Goal: Information Seeking & Learning: Learn about a topic

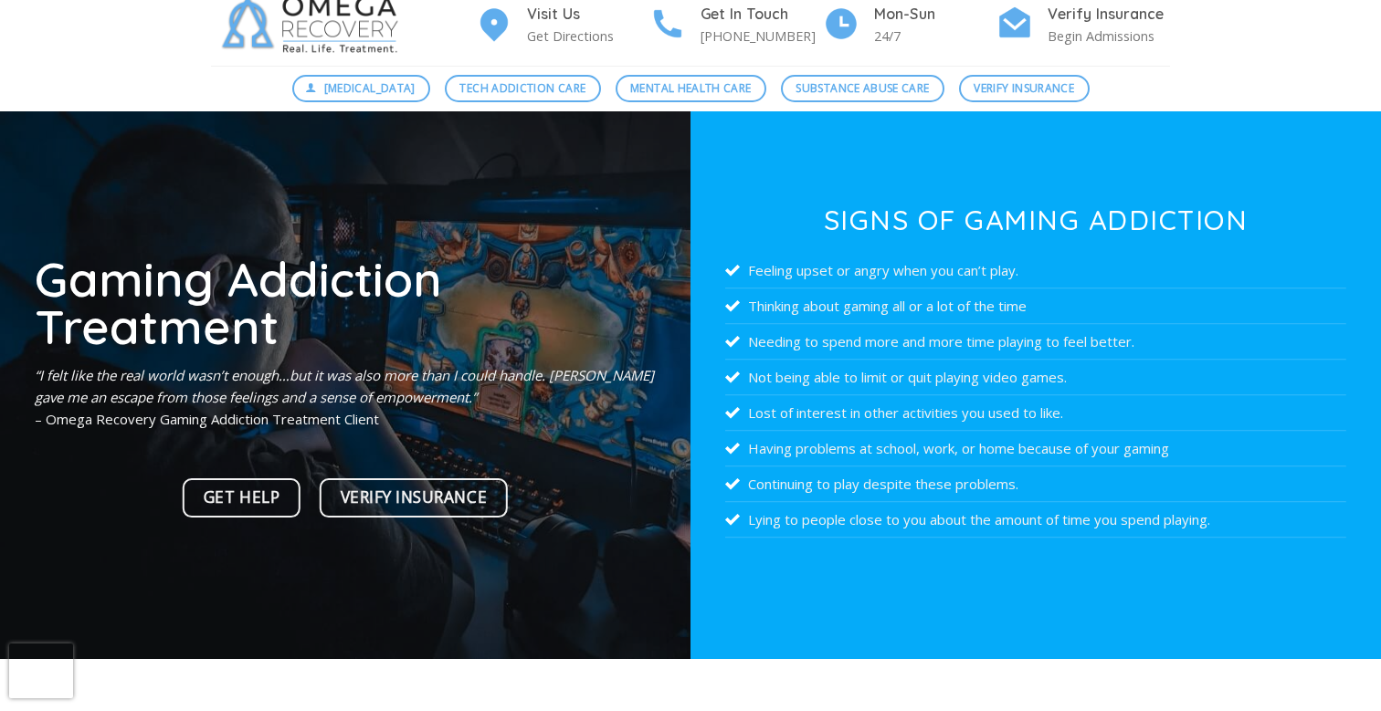
scroll to position [71, 0]
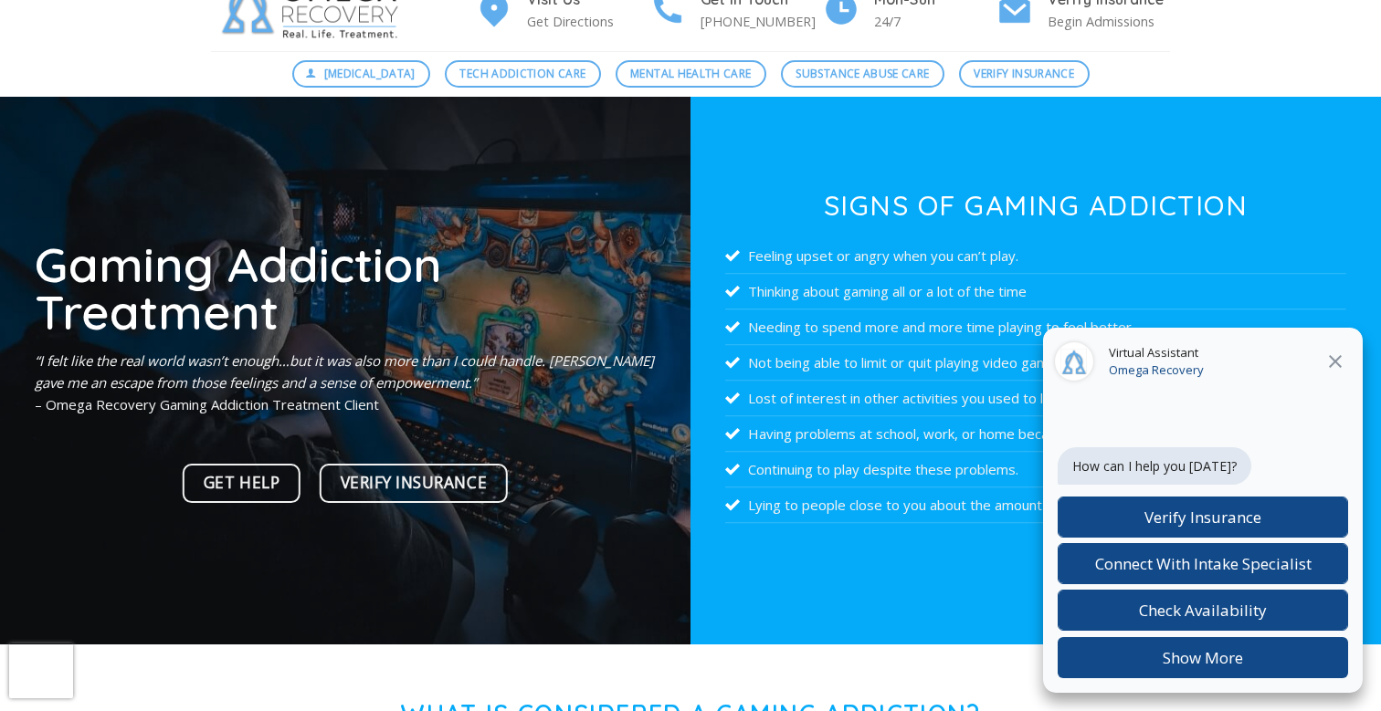
click at [1337, 362] on icon "Close" at bounding box center [1335, 362] width 22 height 22
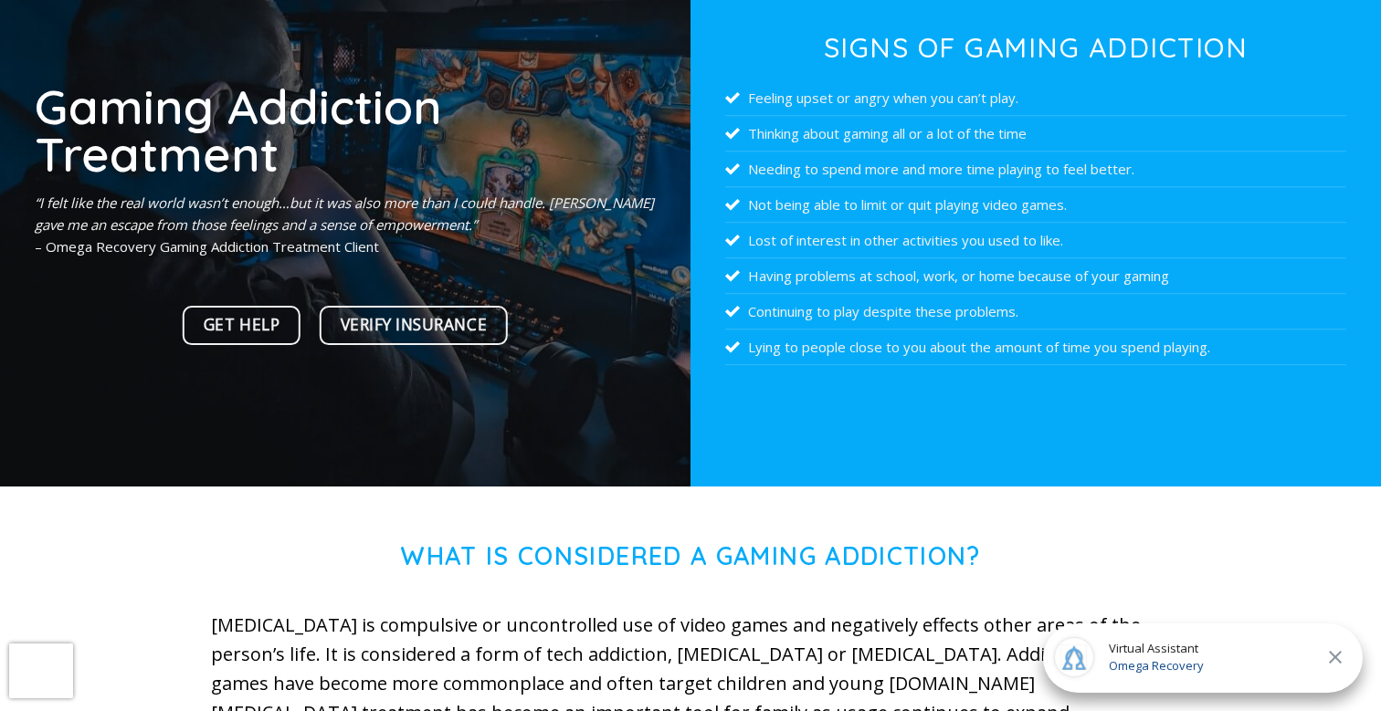
scroll to position [304, 0]
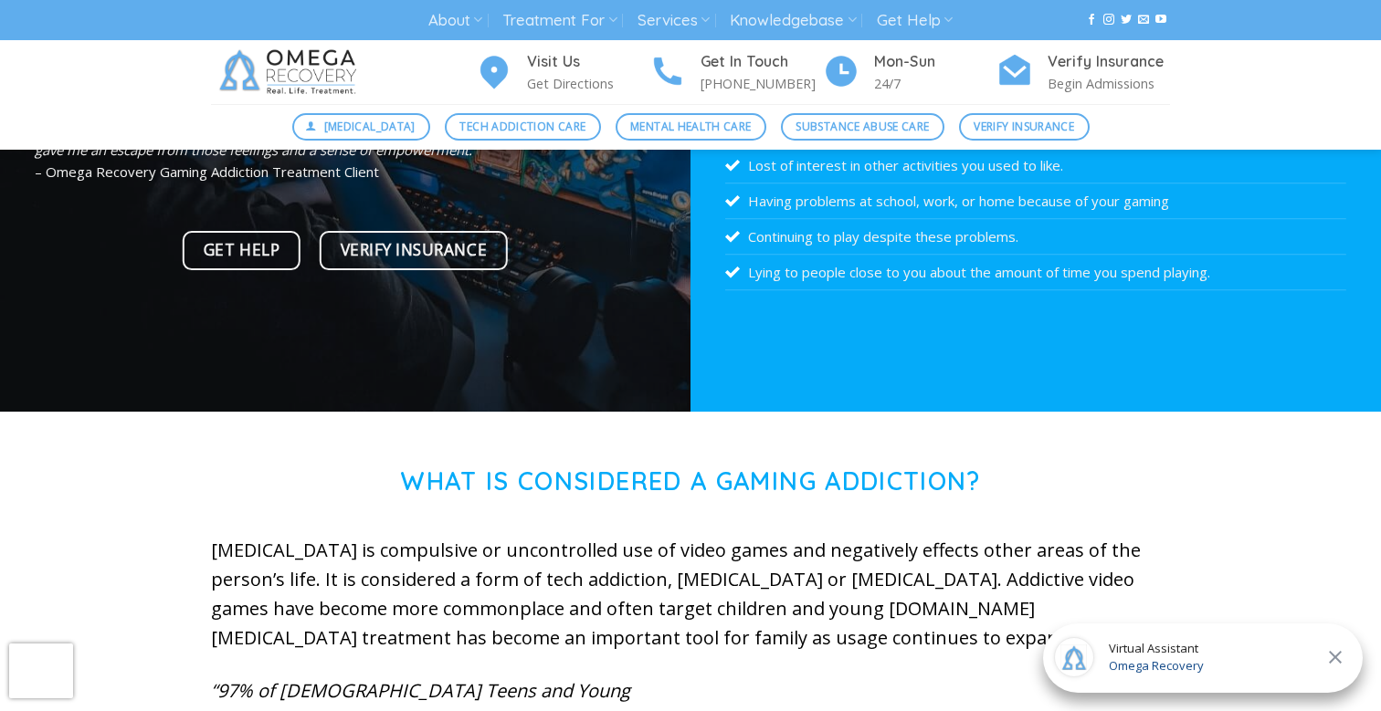
click at [1341, 656] on icon "Close" at bounding box center [1335, 658] width 22 height 22
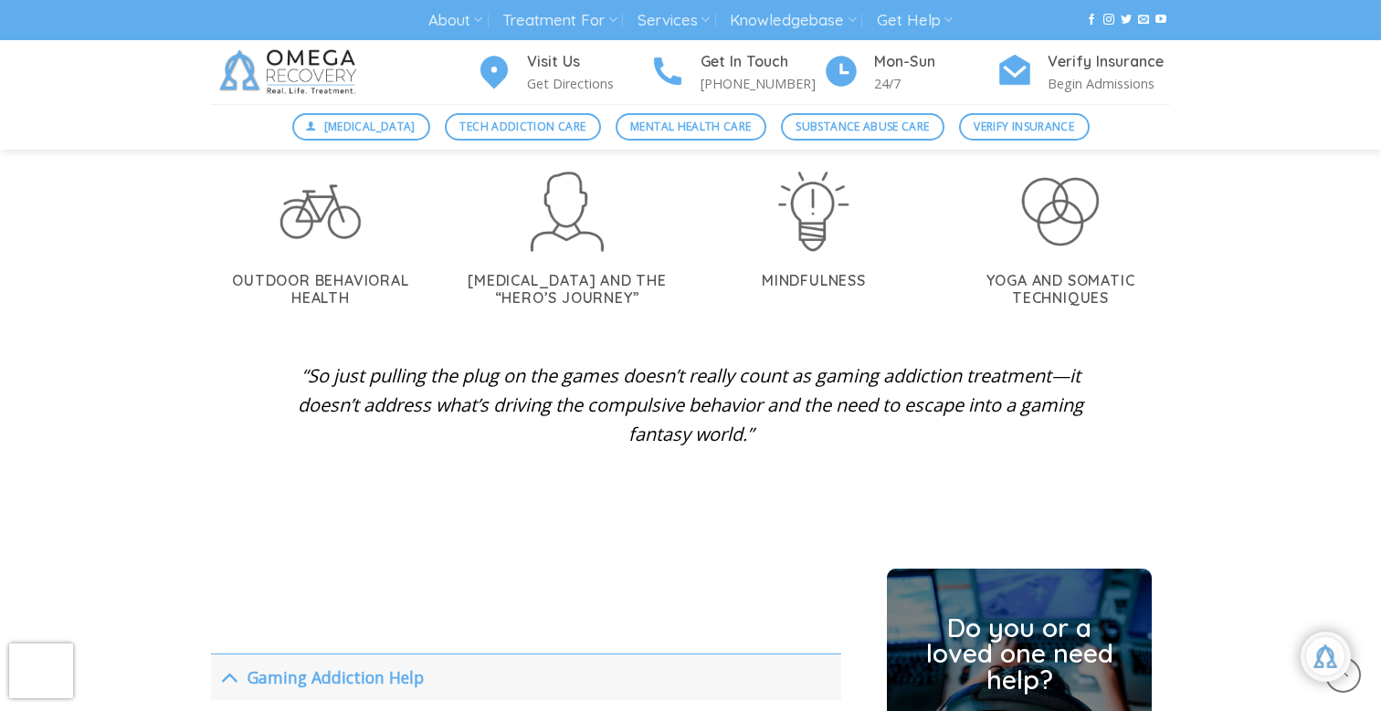
scroll to position [4108, 0]
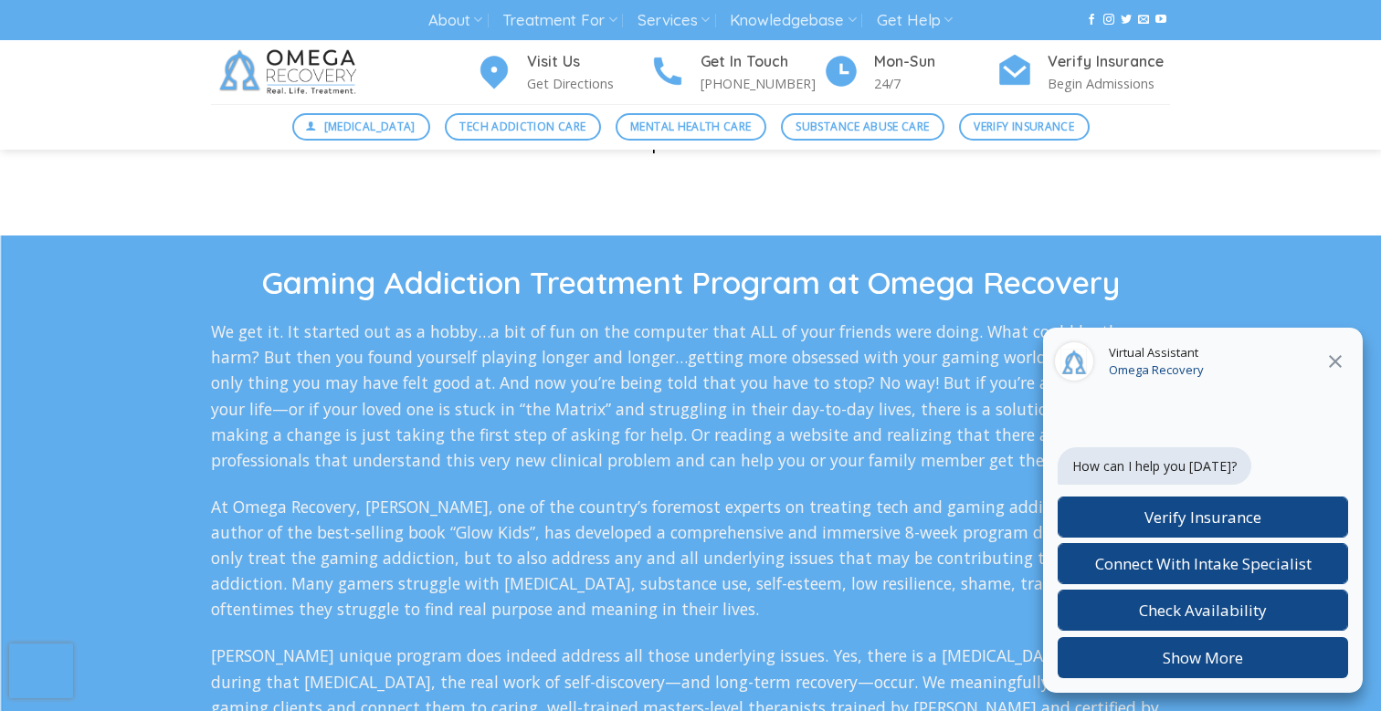
scroll to position [3167, 0]
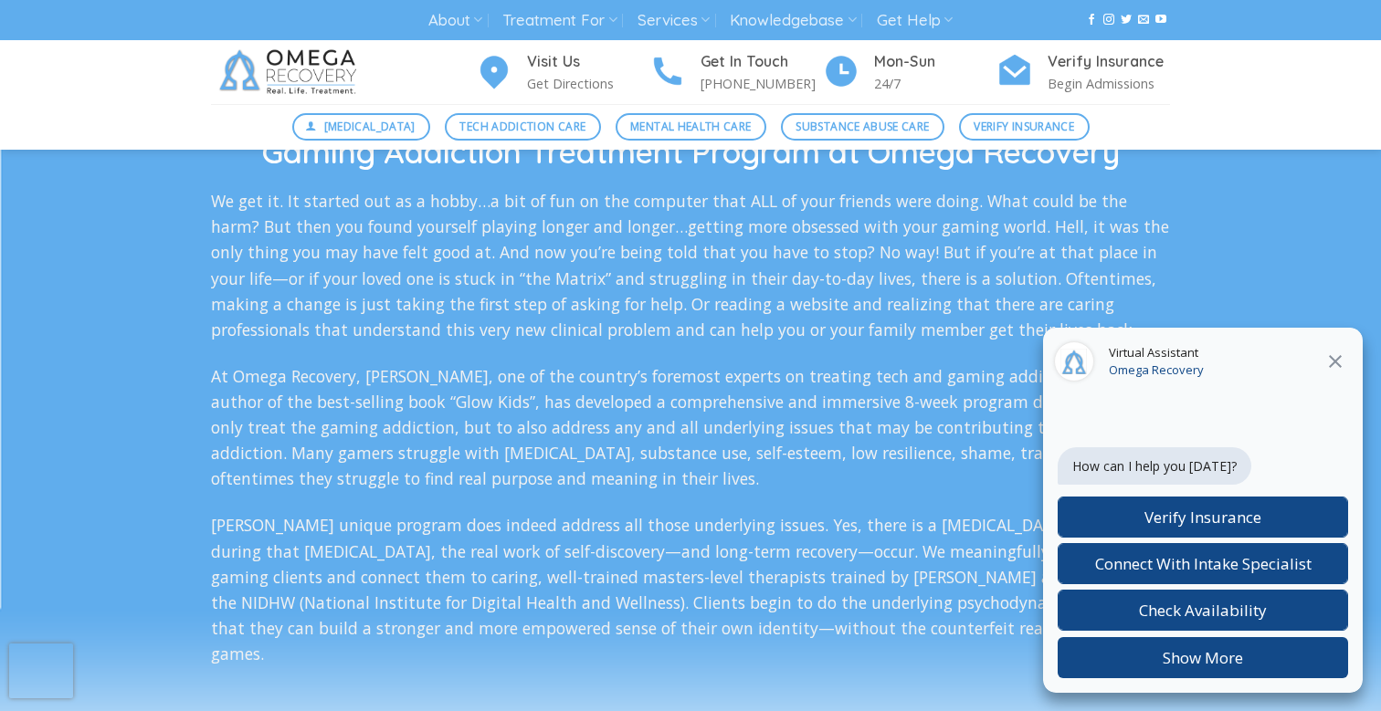
click at [1344, 359] on icon "Close" at bounding box center [1335, 362] width 22 height 22
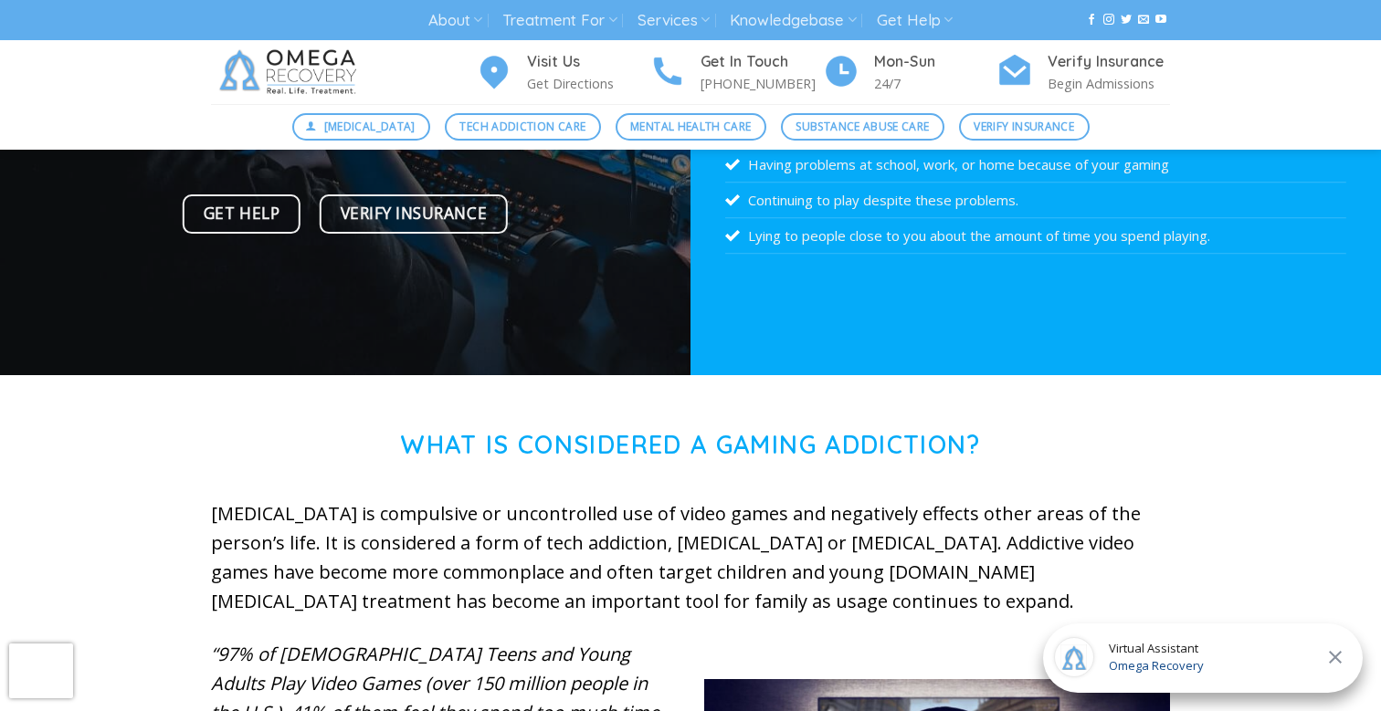
scroll to position [349, 0]
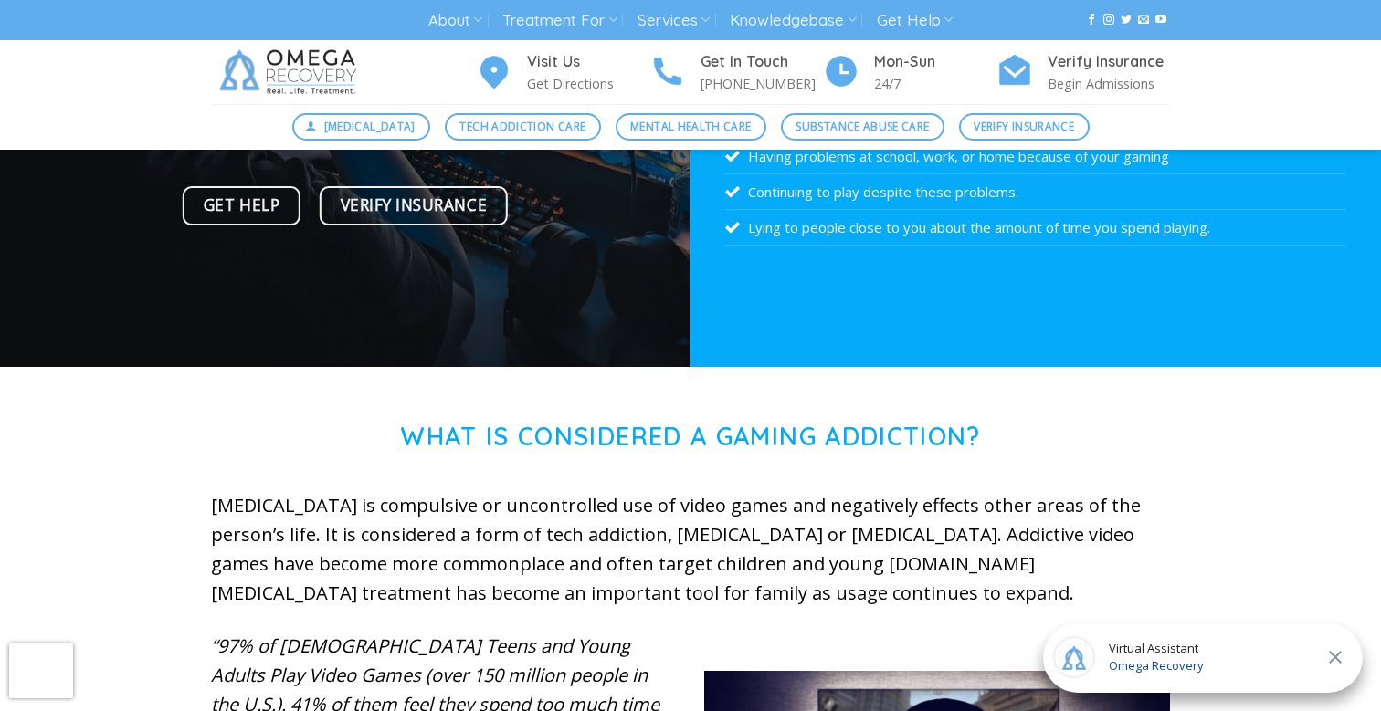
click at [1343, 659] on icon "Close" at bounding box center [1335, 658] width 22 height 22
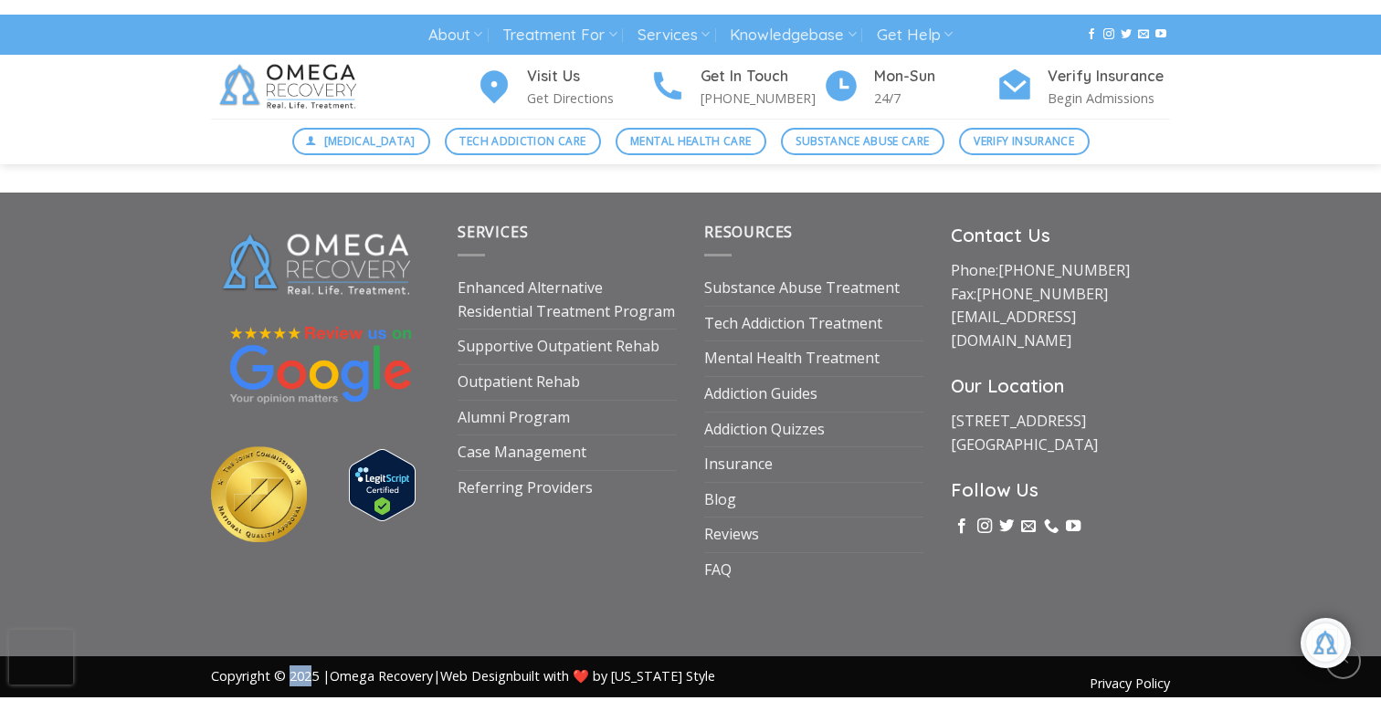
scroll to position [6829, 0]
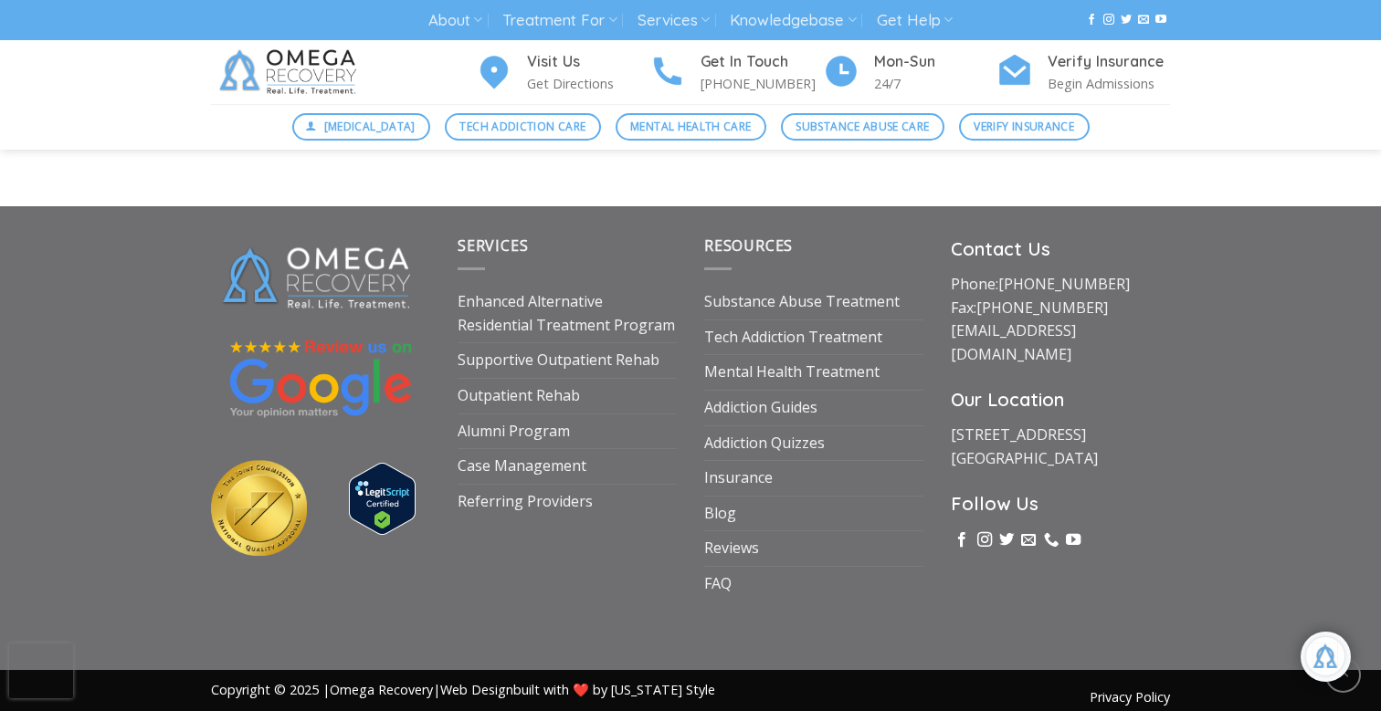
click at [841, 679] on div "Privacy Policy Copyright © 2025 | Omega Recovery | Web Design built with ❤️ by …" at bounding box center [690, 696] width 986 height 35
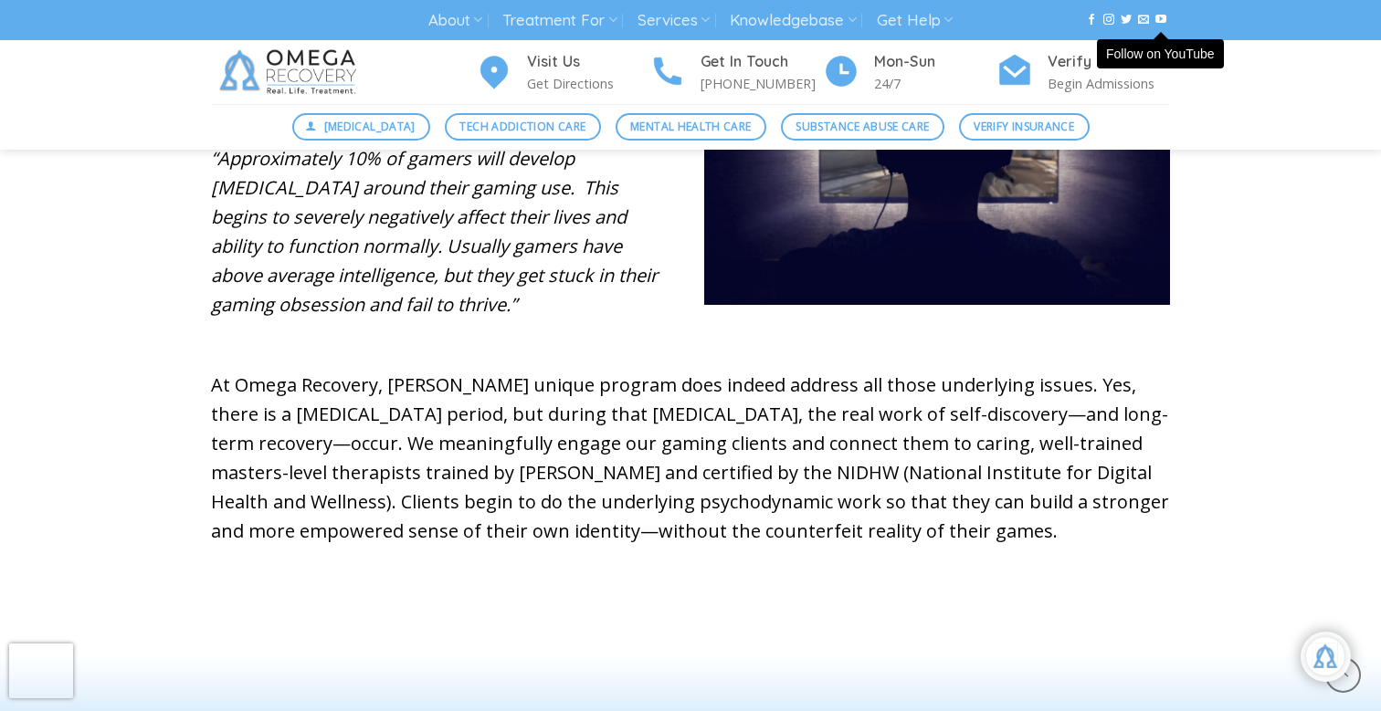
scroll to position [999, 0]
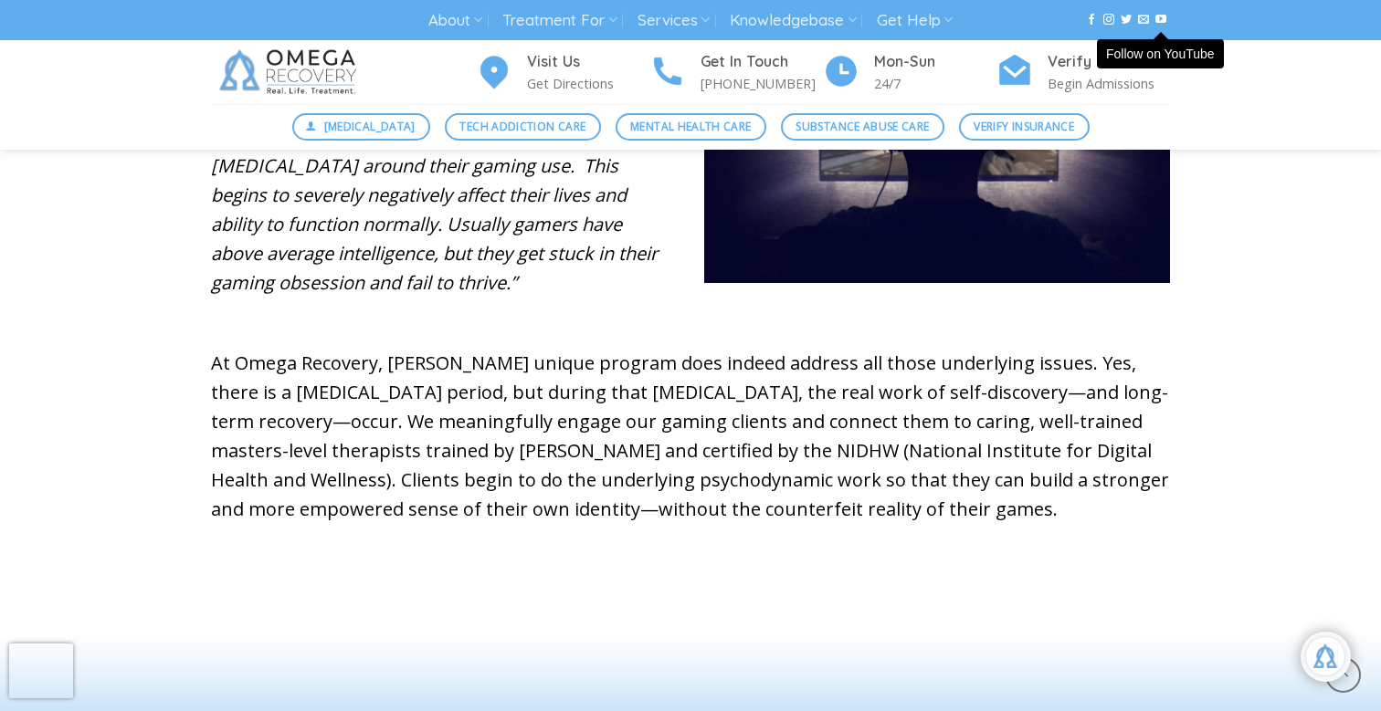
click at [397, 362] on p "At Omega Recovery, [PERSON_NAME] unique program does indeed address all those u…" at bounding box center [690, 436] width 959 height 175
drag, startPoint x: 397, startPoint y: 362, endPoint x: 463, endPoint y: 367, distance: 66.0
click at [463, 367] on p "At Omega Recovery, [PERSON_NAME] unique program does indeed address all those u…" at bounding box center [690, 436] width 959 height 175
click at [511, 365] on p "At Omega Recovery, [PERSON_NAME] unique program does indeed address all those u…" at bounding box center [690, 436] width 959 height 175
click at [501, 363] on p "At Omega Recovery, [PERSON_NAME] unique program does indeed address all those u…" at bounding box center [690, 436] width 959 height 175
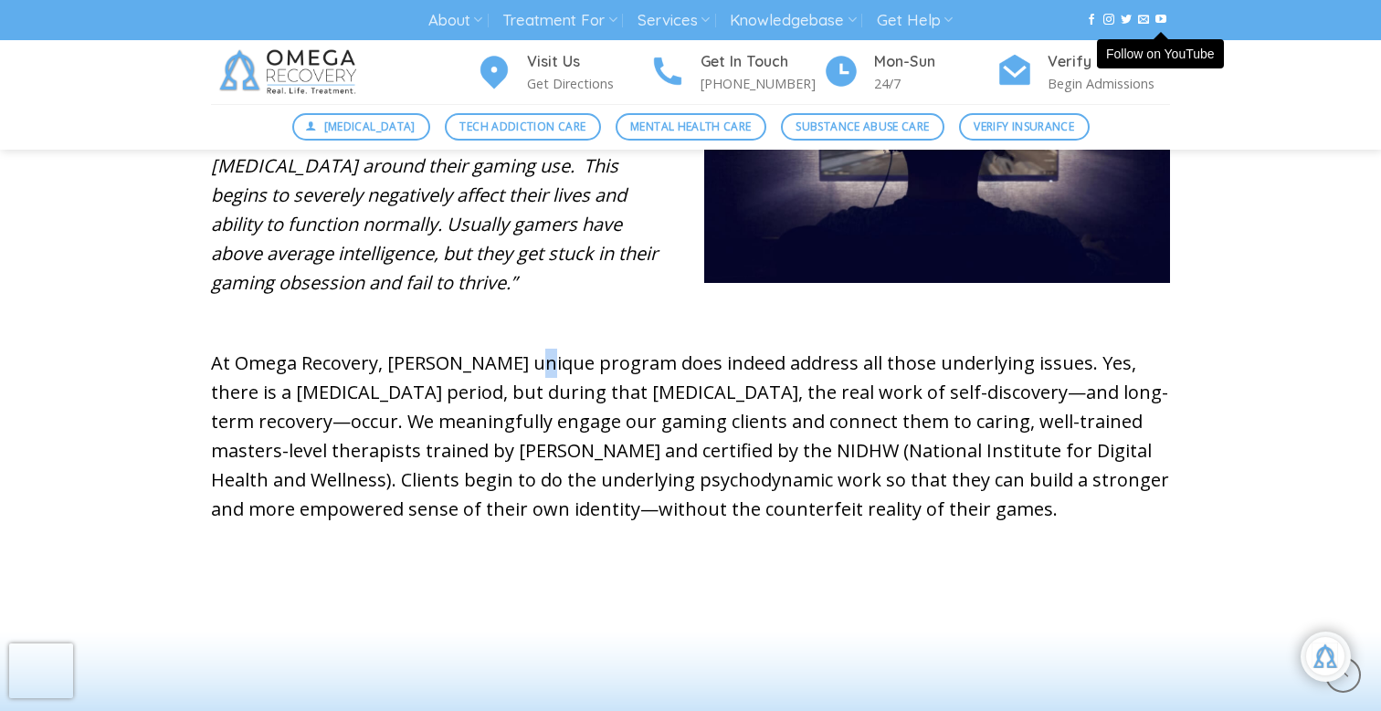
click at [501, 363] on p "At Omega Recovery, [PERSON_NAME] unique program does indeed address all those u…" at bounding box center [690, 436] width 959 height 175
click at [716, 295] on div at bounding box center [936, 165] width 493 height 289
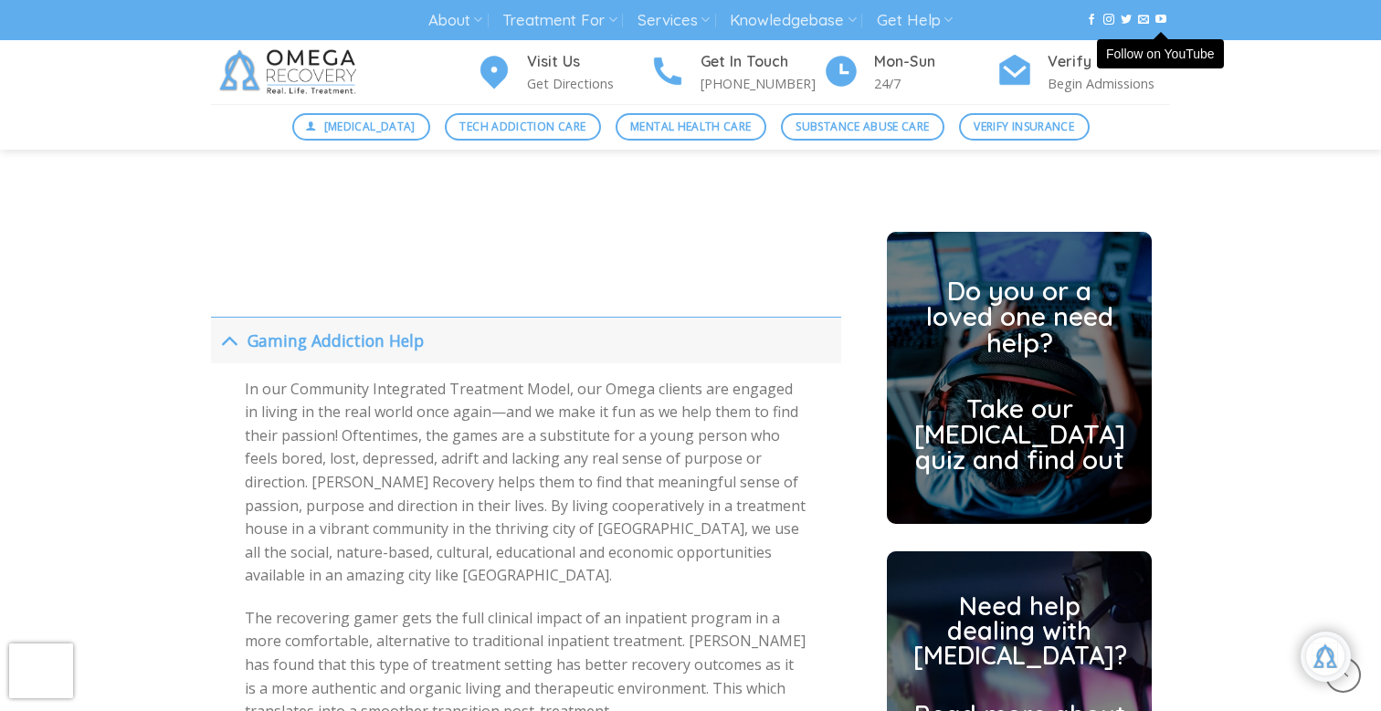
scroll to position [4431, 0]
click at [406, 332] on span "Gaming Addiction Help" at bounding box center [335, 342] width 176 height 22
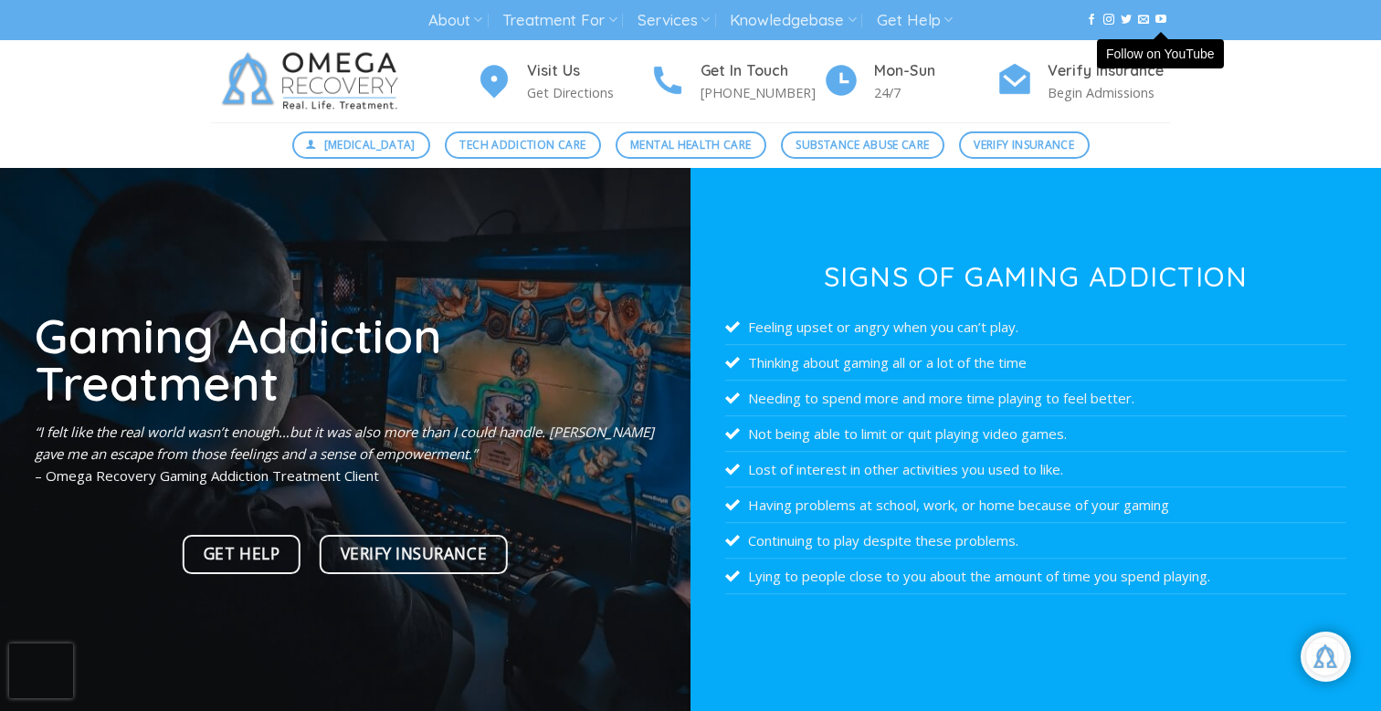
scroll to position [0, 0]
